Goal: Task Accomplishment & Management: Manage account settings

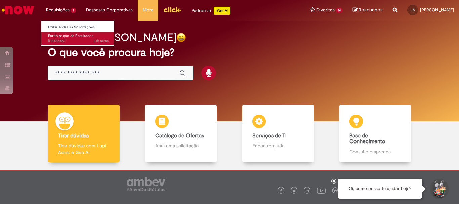
click at [63, 35] on span "Participação de Resultados" at bounding box center [70, 35] width 45 height 5
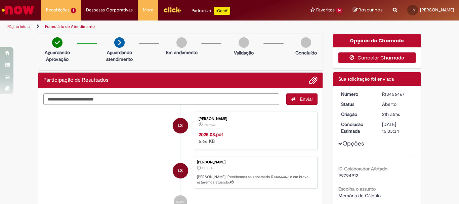
click at [379, 59] on button "Cancelar Chamado" at bounding box center [378, 57] width 78 height 11
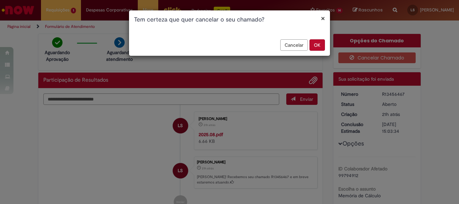
click at [319, 45] on button "OK" at bounding box center [317, 44] width 15 height 11
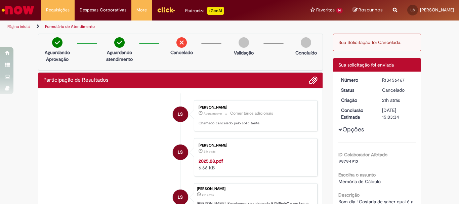
click at [22, 11] on img "Ir para a Homepage" at bounding box center [18, 9] width 35 height 13
